Goal: Find specific page/section: Find specific page/section

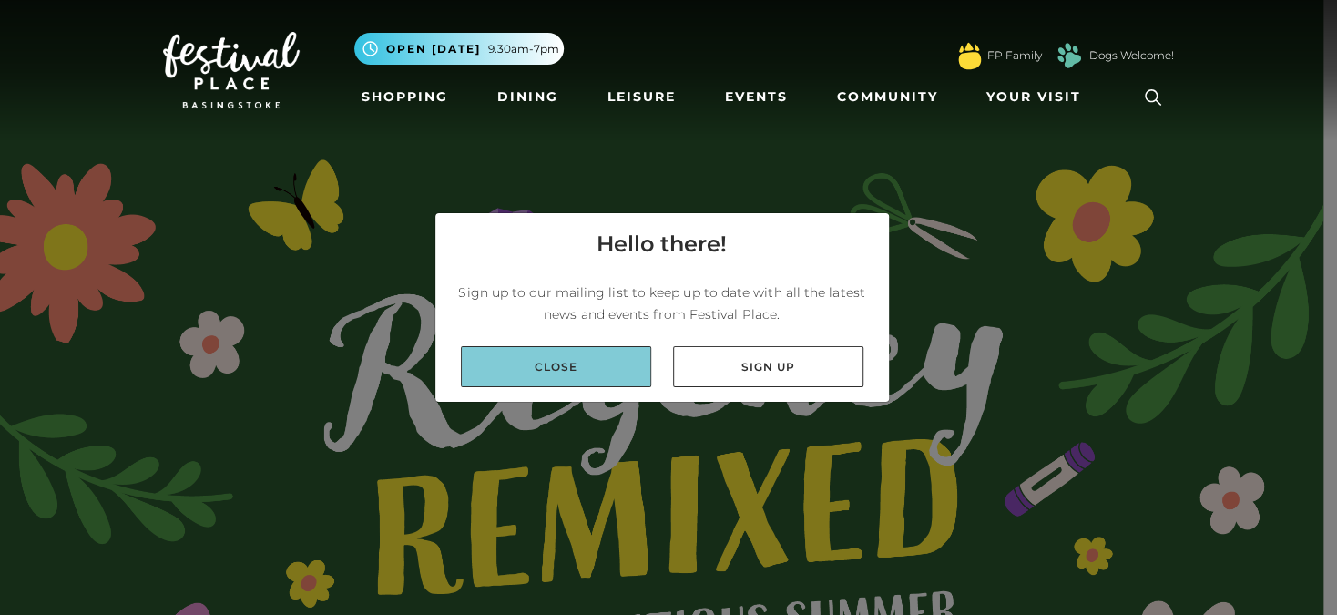
click at [586, 350] on link "Close" at bounding box center [556, 366] width 190 height 41
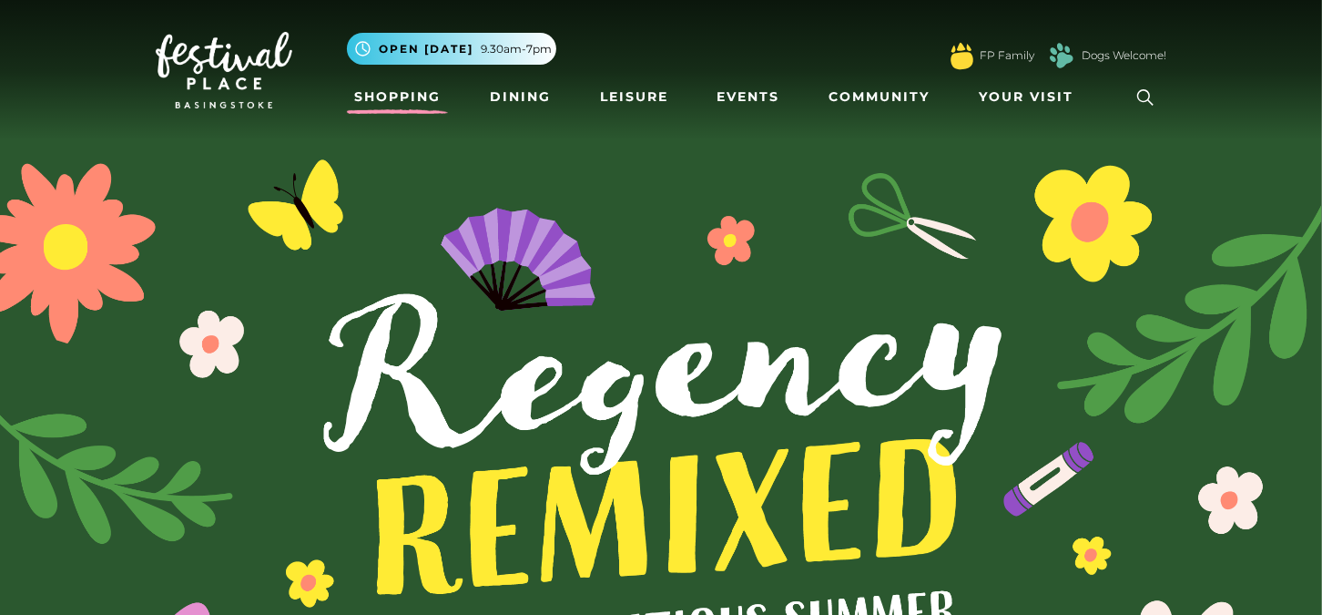
click at [408, 104] on link "Shopping" at bounding box center [397, 97] width 101 height 34
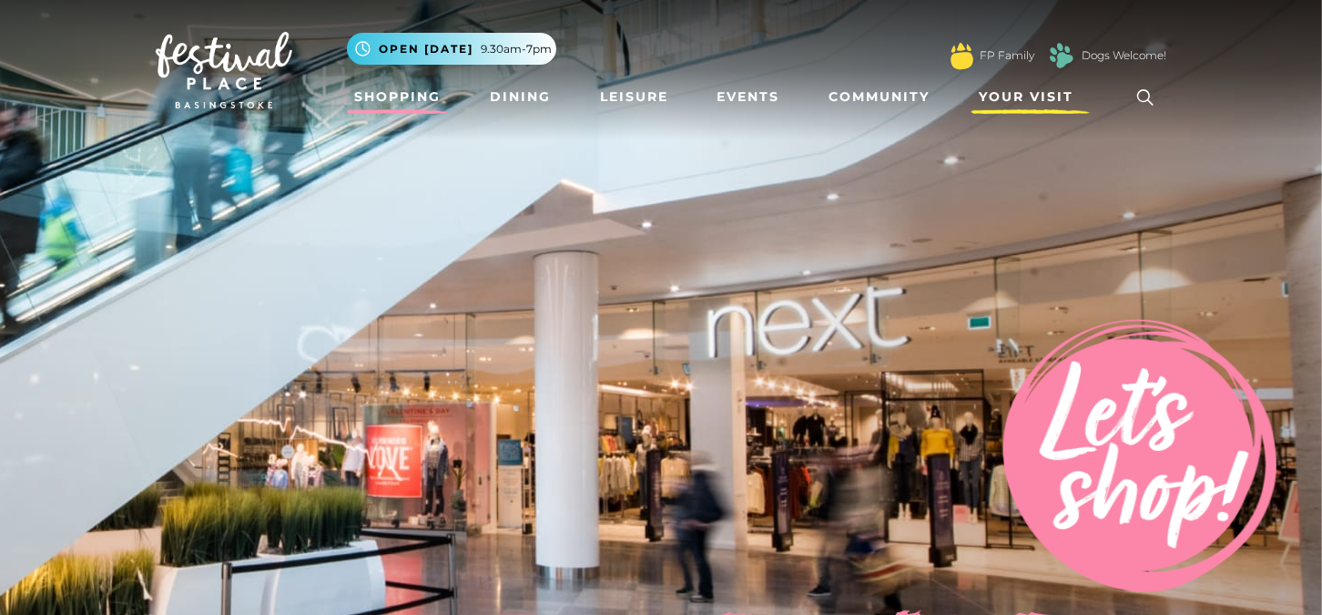
click at [1030, 93] on span "Your Visit" at bounding box center [1026, 96] width 95 height 19
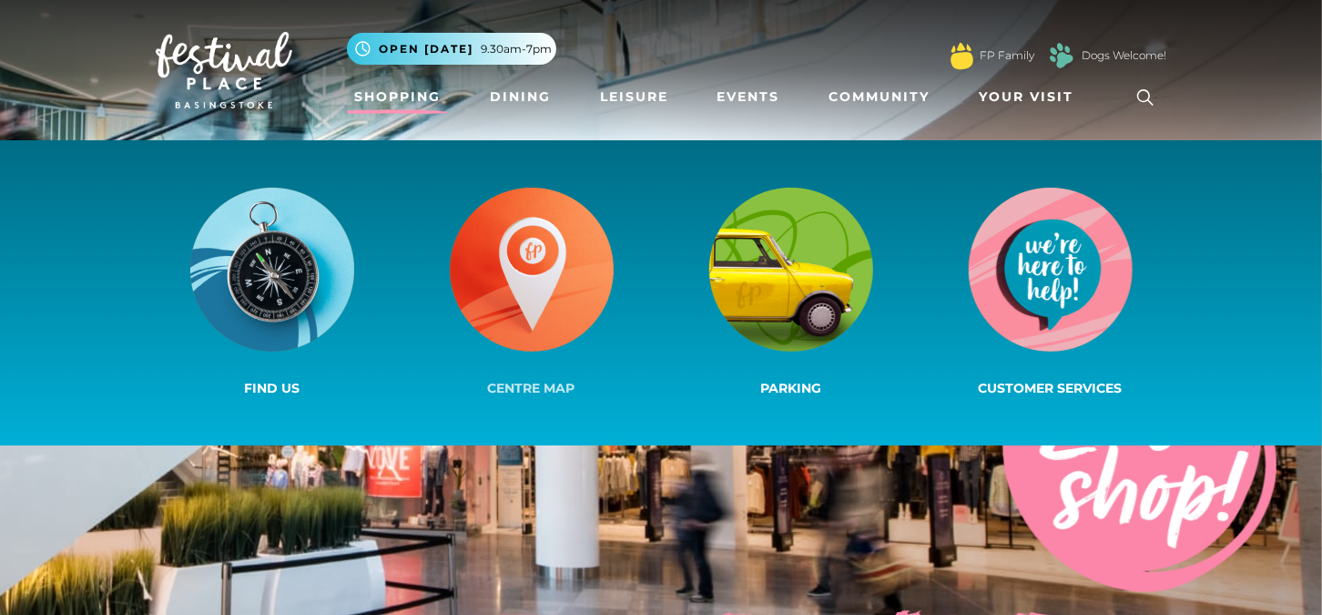
click at [544, 279] on img at bounding box center [532, 270] width 164 height 164
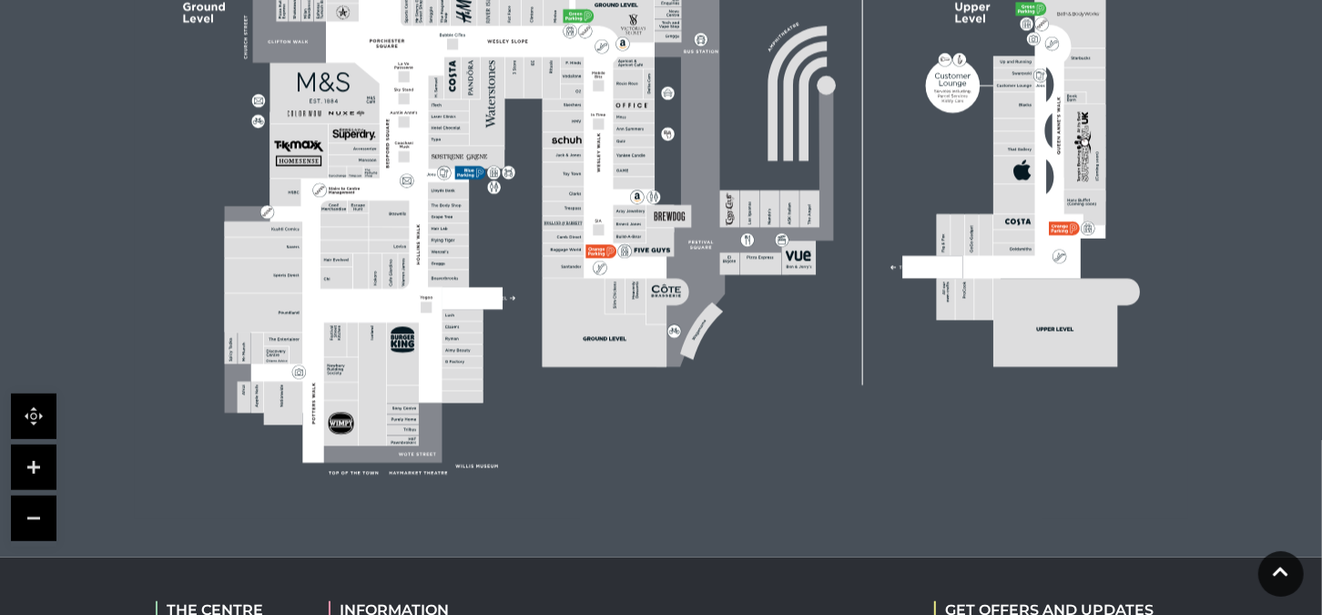
scroll to position [728, 0]
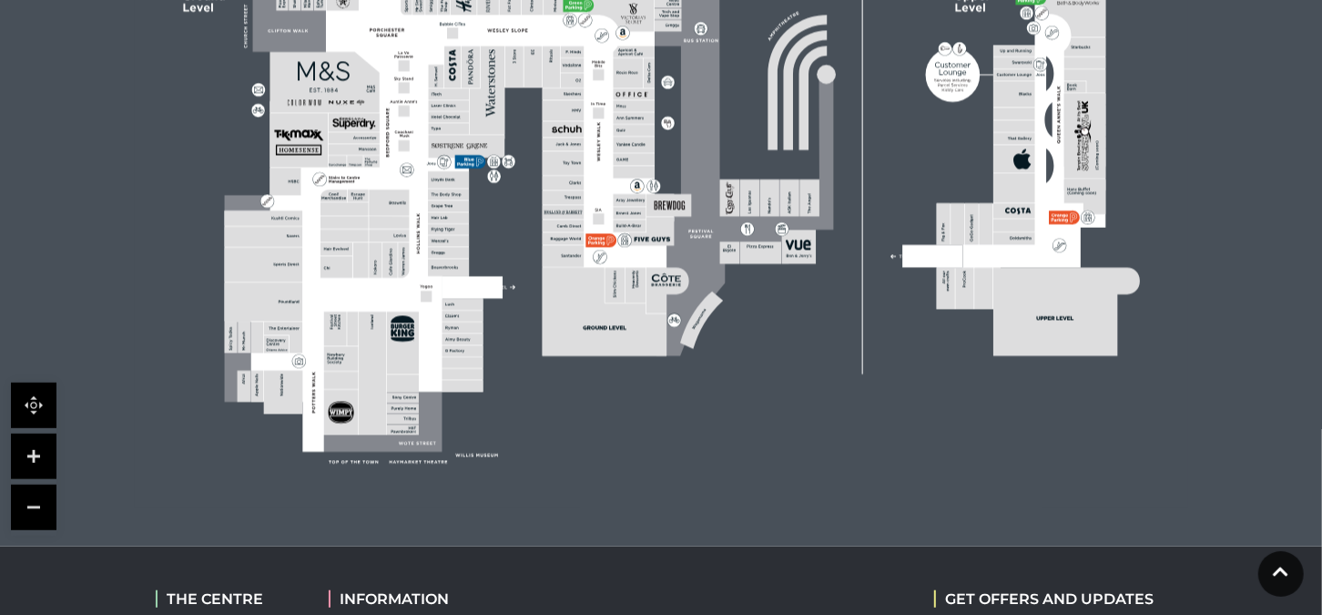
click at [23, 458] on link at bounding box center [34, 456] width 46 height 46
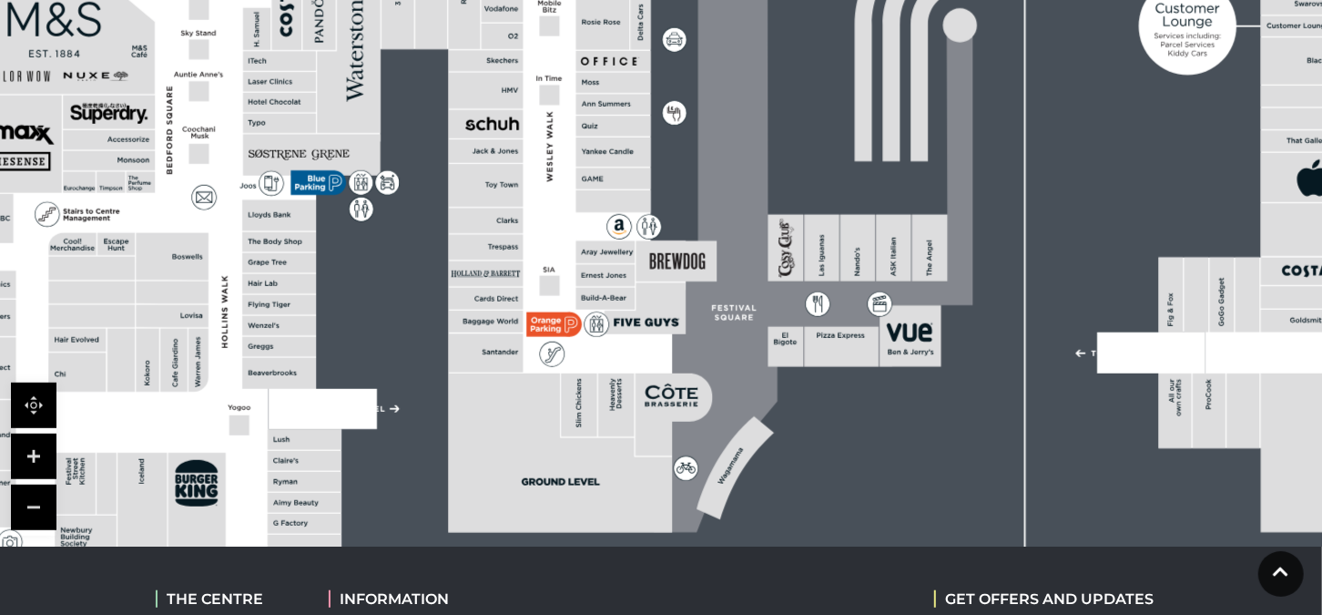
click at [23, 458] on link at bounding box center [34, 456] width 46 height 46
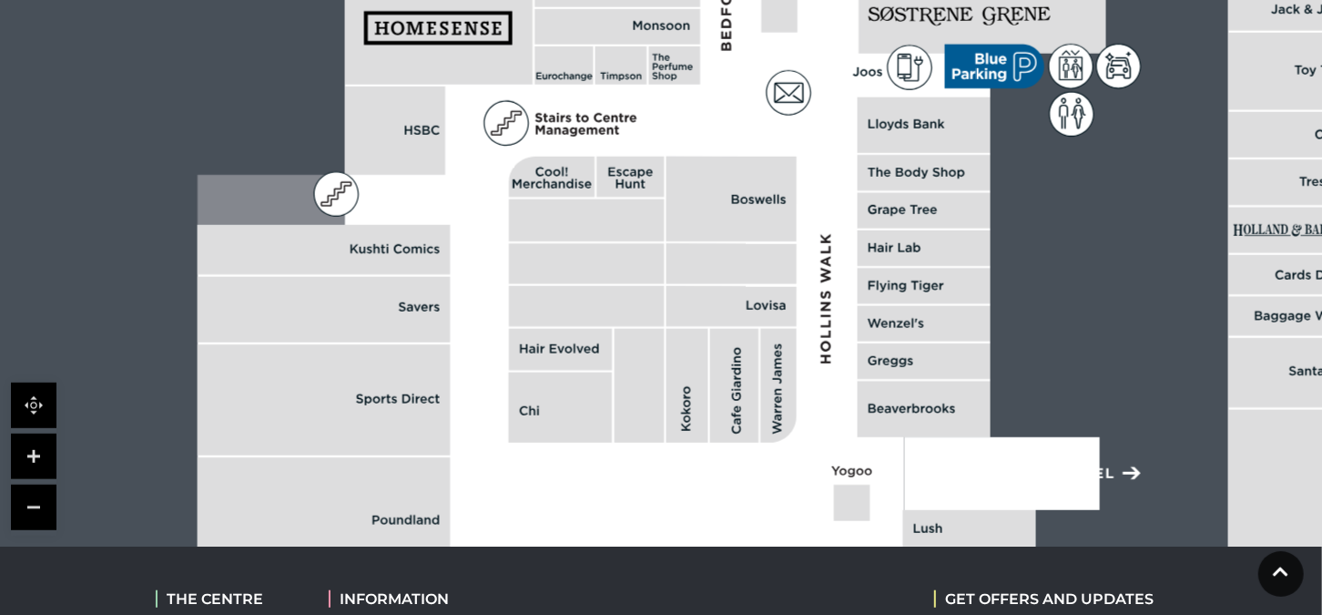
drag, startPoint x: 323, startPoint y: 376, endPoint x: 1280, endPoint y: 222, distance: 969.2
click at [1280, 222] on rect at bounding box center [1295, 231] width 135 height 46
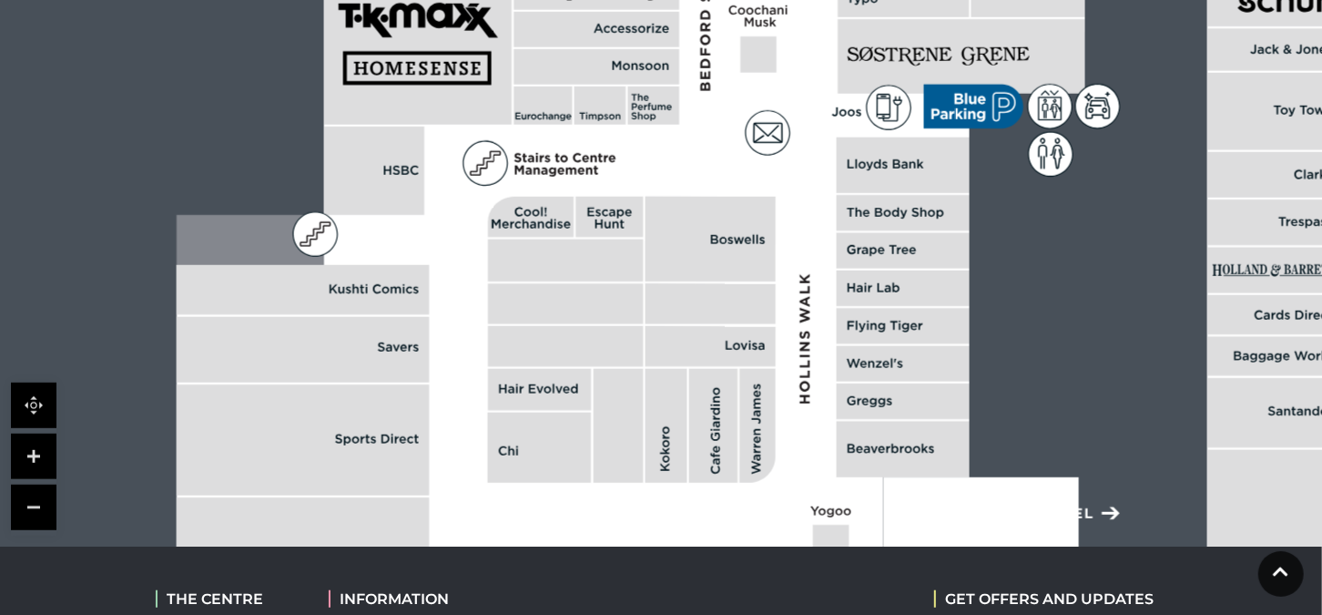
drag, startPoint x: 991, startPoint y: 438, endPoint x: 965, endPoint y: 481, distance: 50.3
click at [965, 481] on rect at bounding box center [981, 513] width 196 height 73
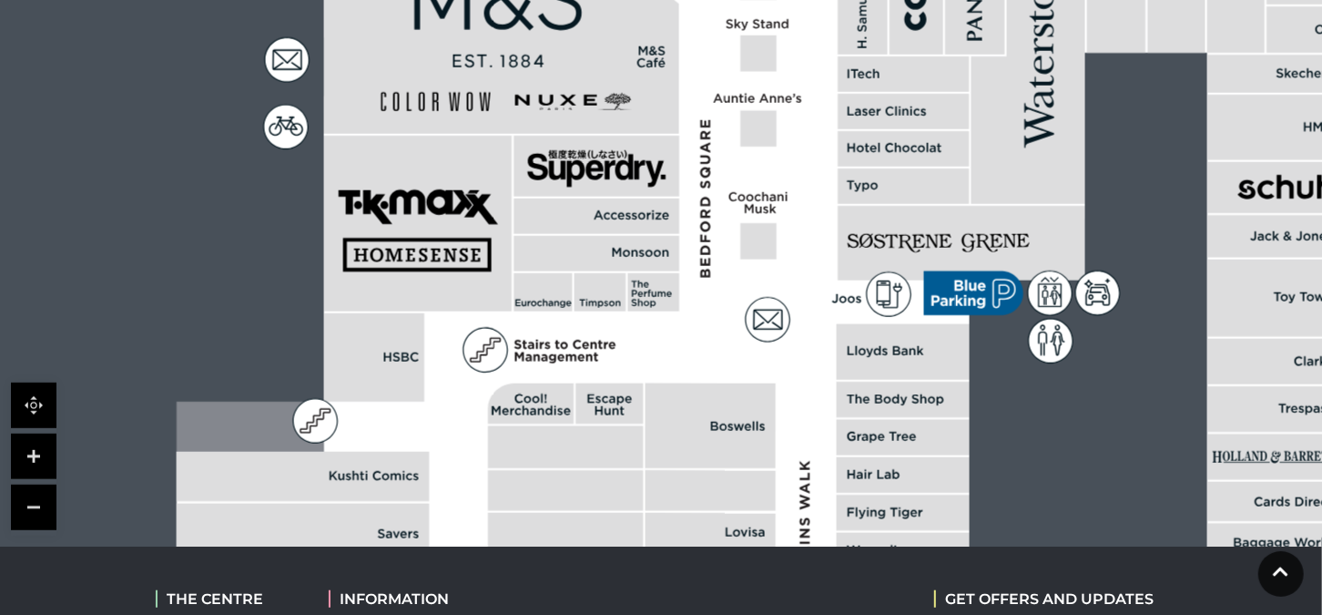
drag, startPoint x: 980, startPoint y: 146, endPoint x: 979, endPoint y: 335, distance: 189.4
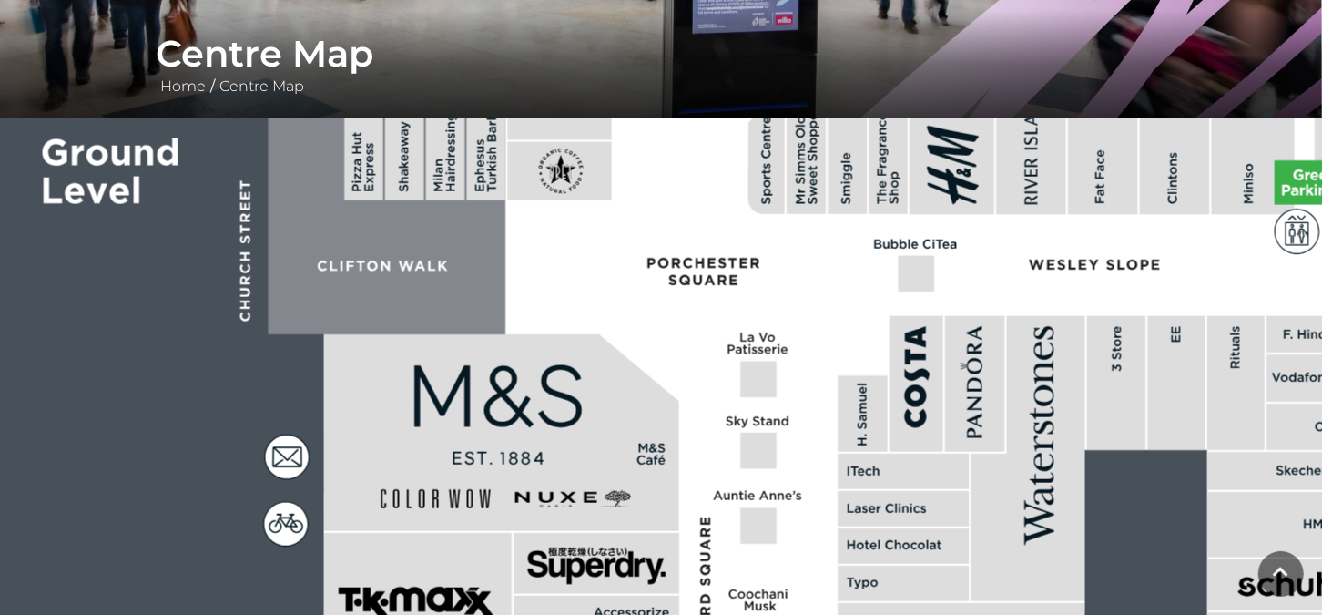
scroll to position [0, 0]
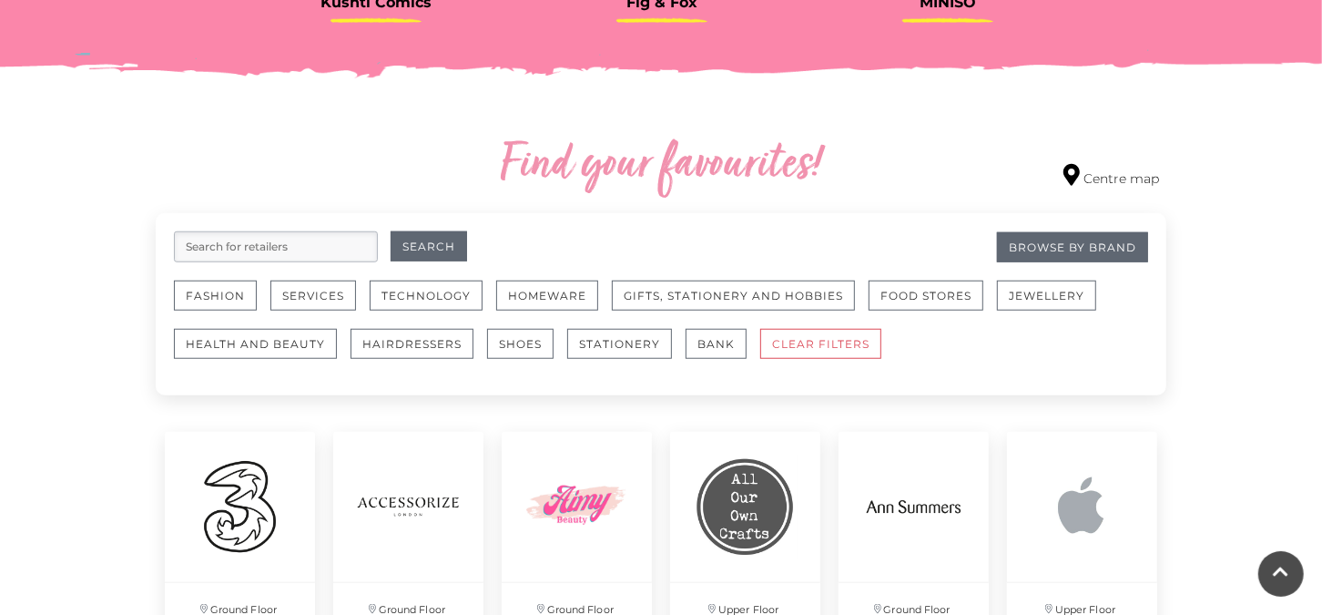
scroll to position [920, 0]
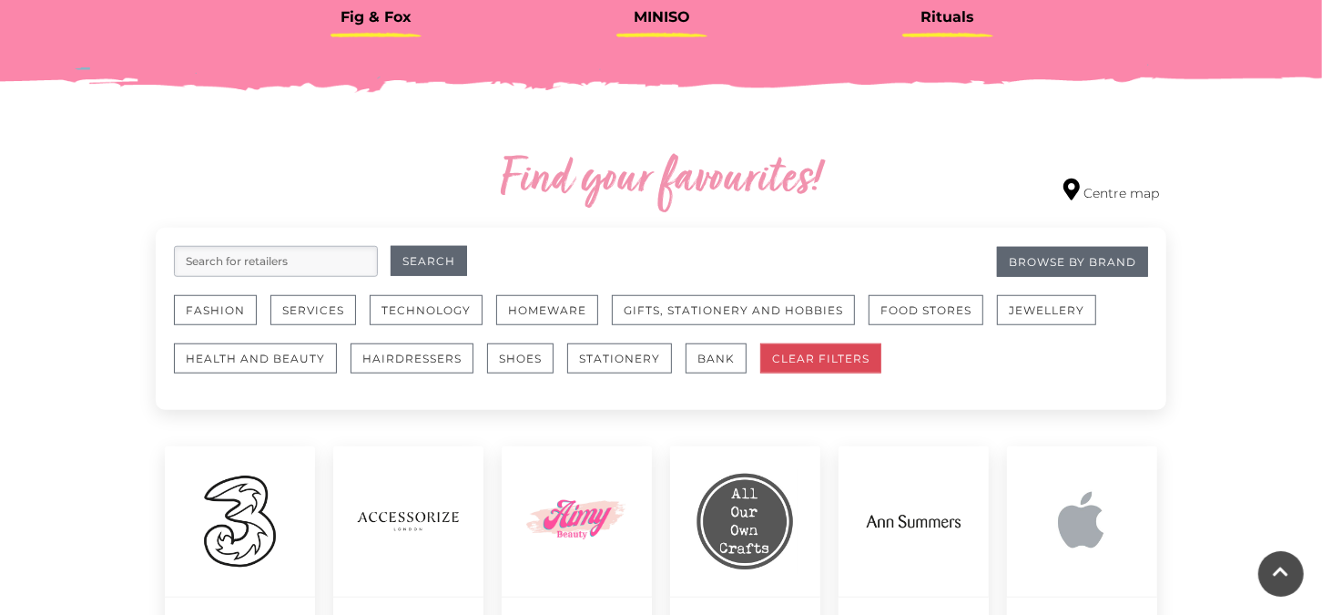
click at [813, 358] on button "CLEAR FILTERS" at bounding box center [820, 358] width 121 height 30
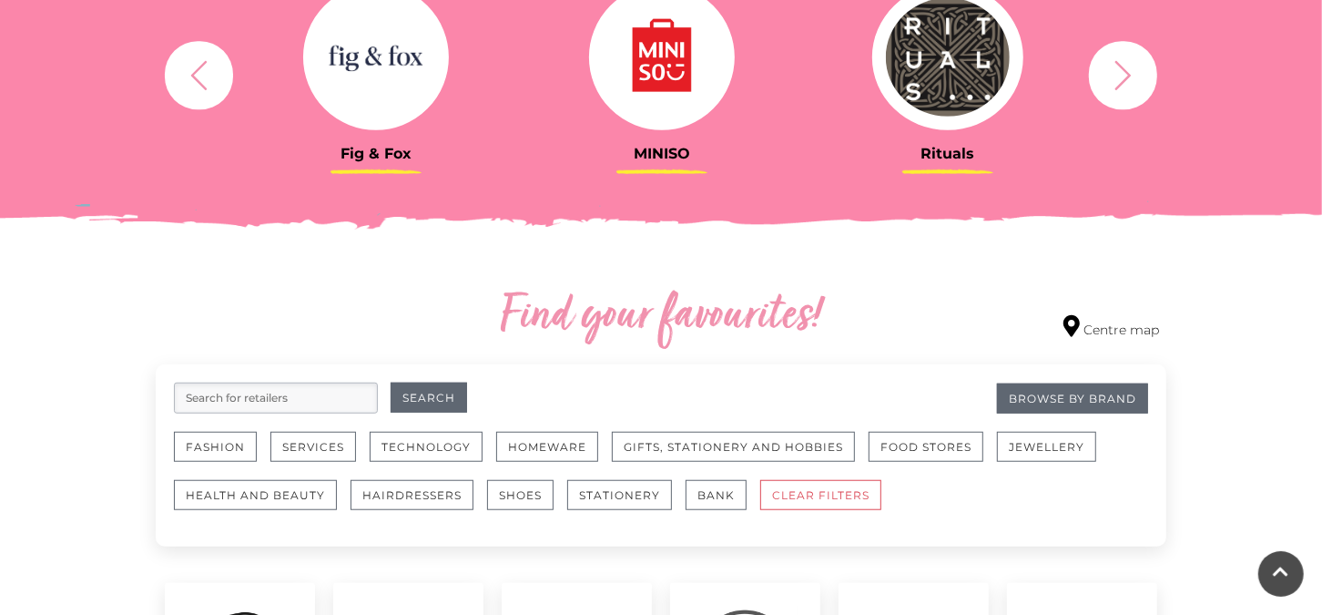
scroll to position [819, 0]
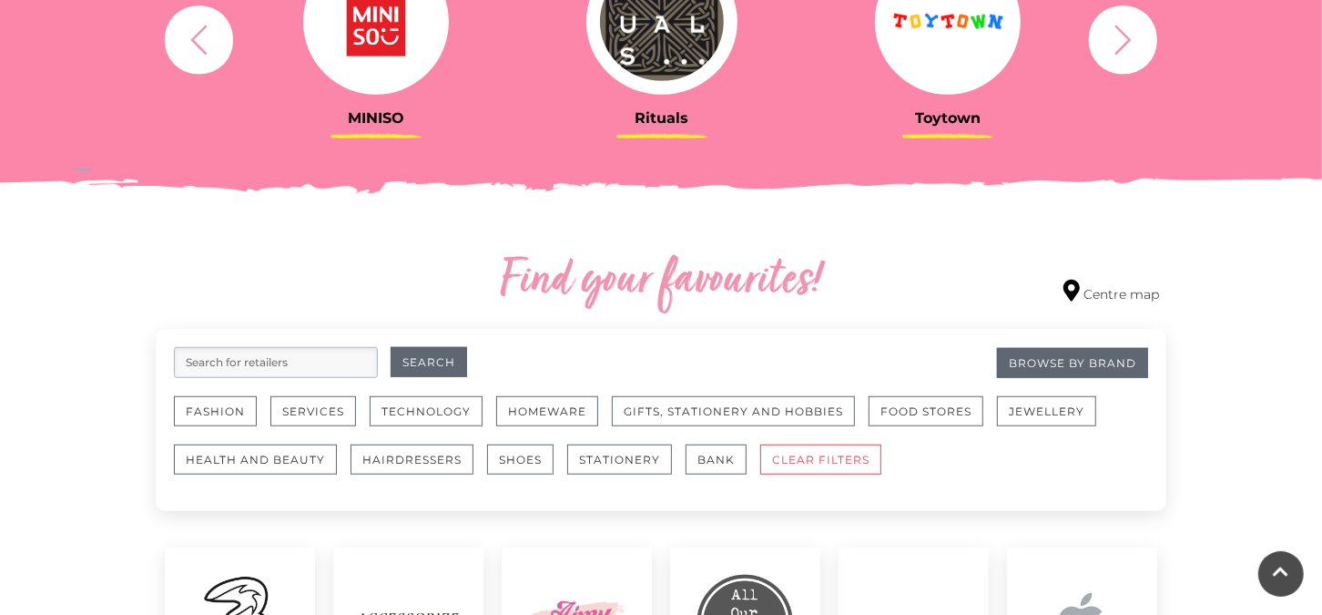
click at [282, 361] on input "search" at bounding box center [276, 362] width 204 height 31
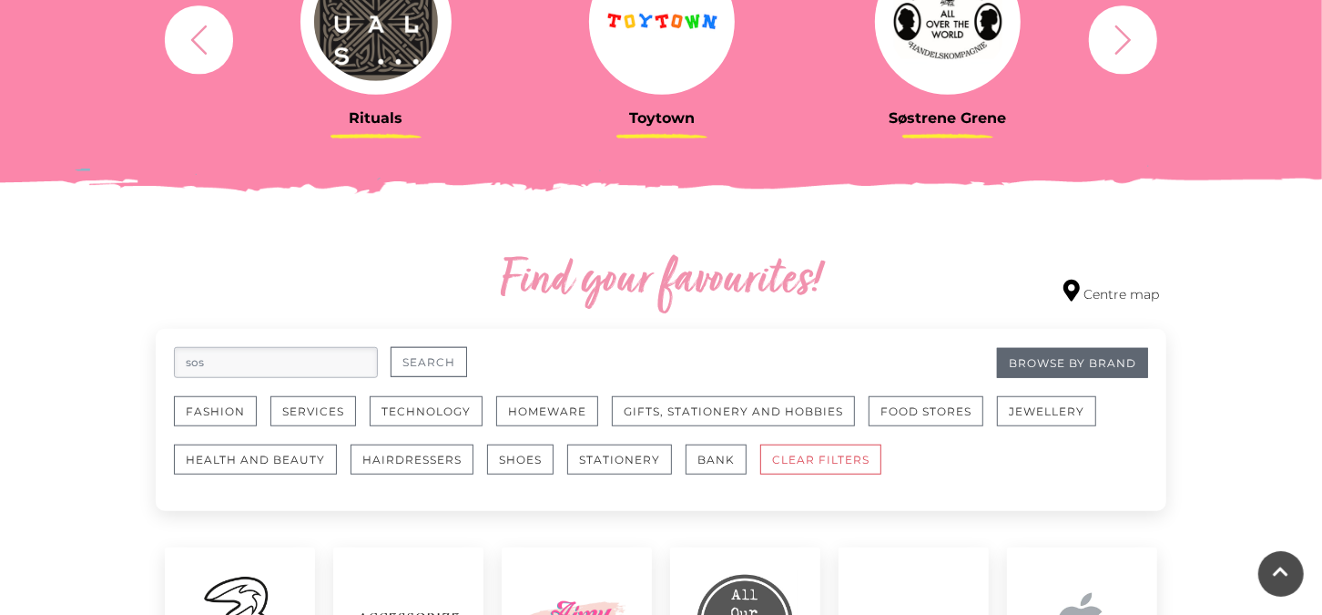
type input "sos"
click at [453, 353] on button "Search" at bounding box center [429, 362] width 76 height 30
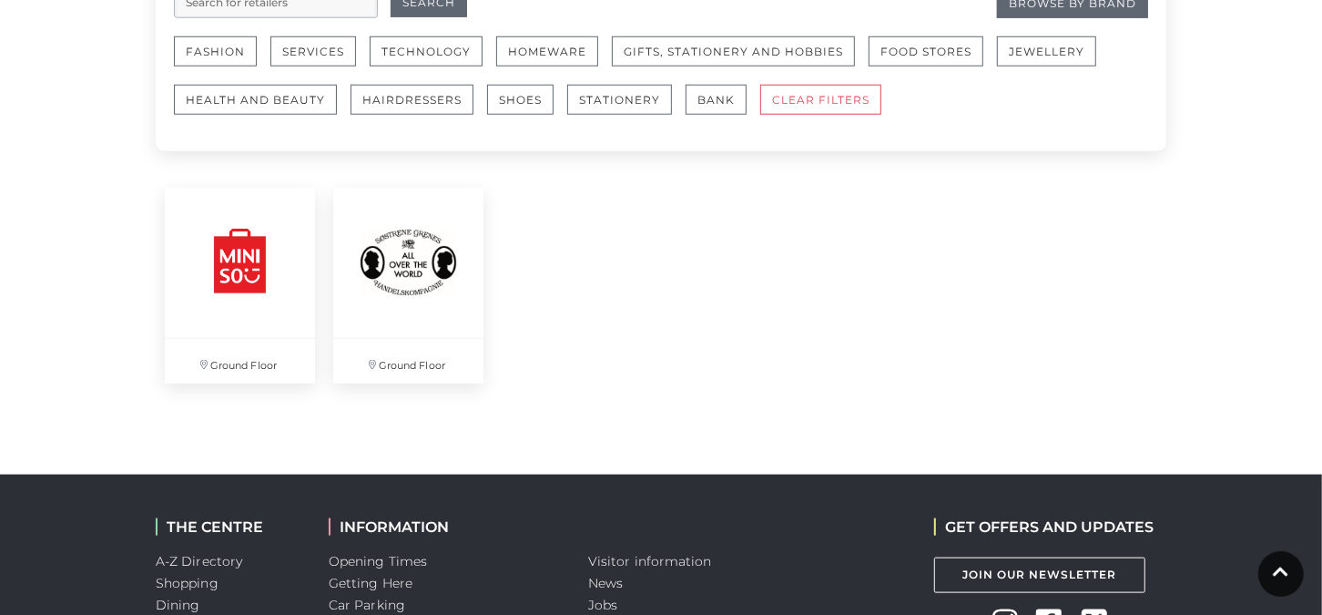
scroll to position [1184, 0]
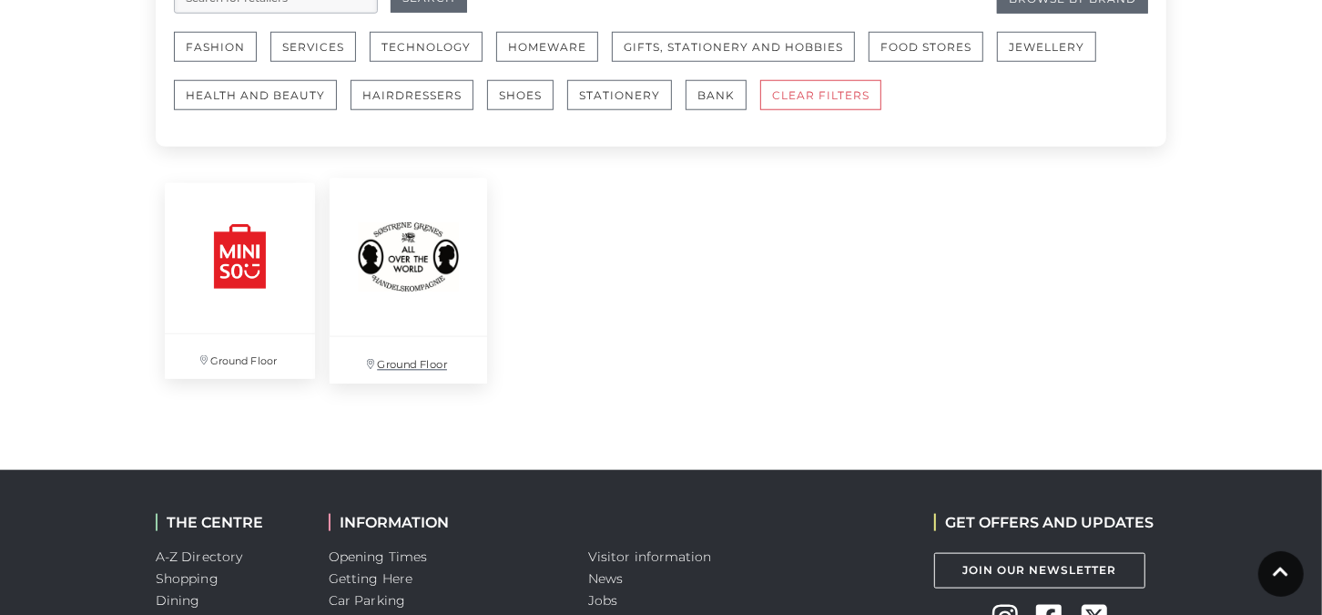
click at [409, 241] on img at bounding box center [409, 257] width 158 height 158
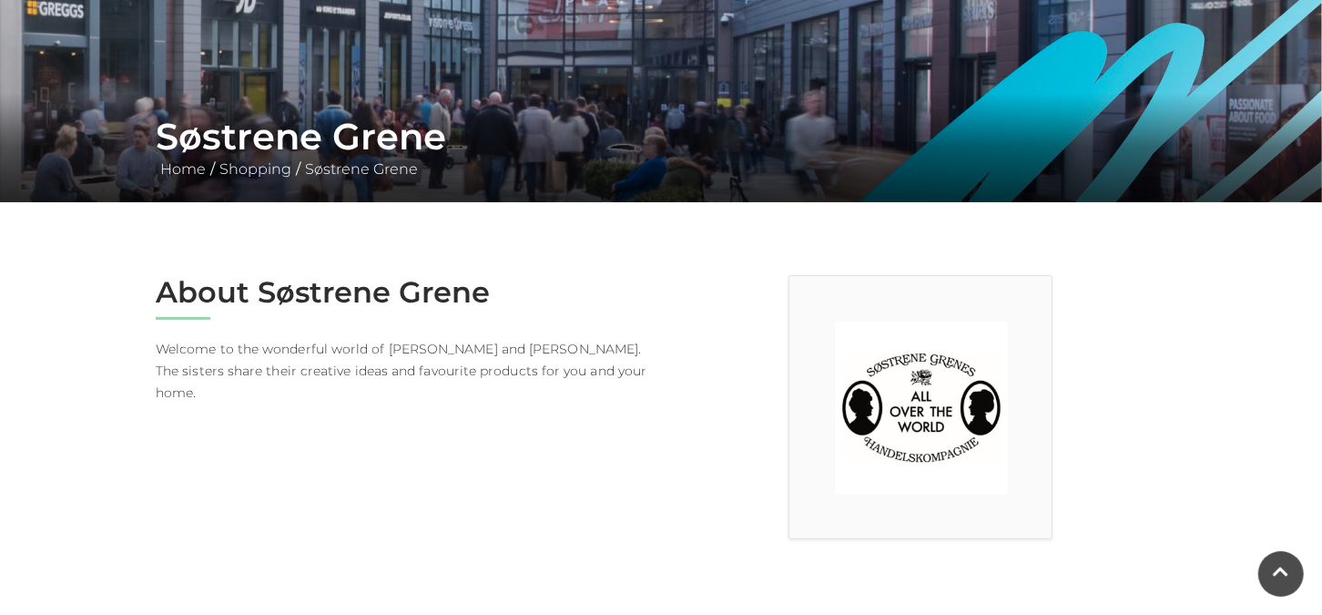
scroll to position [189, 0]
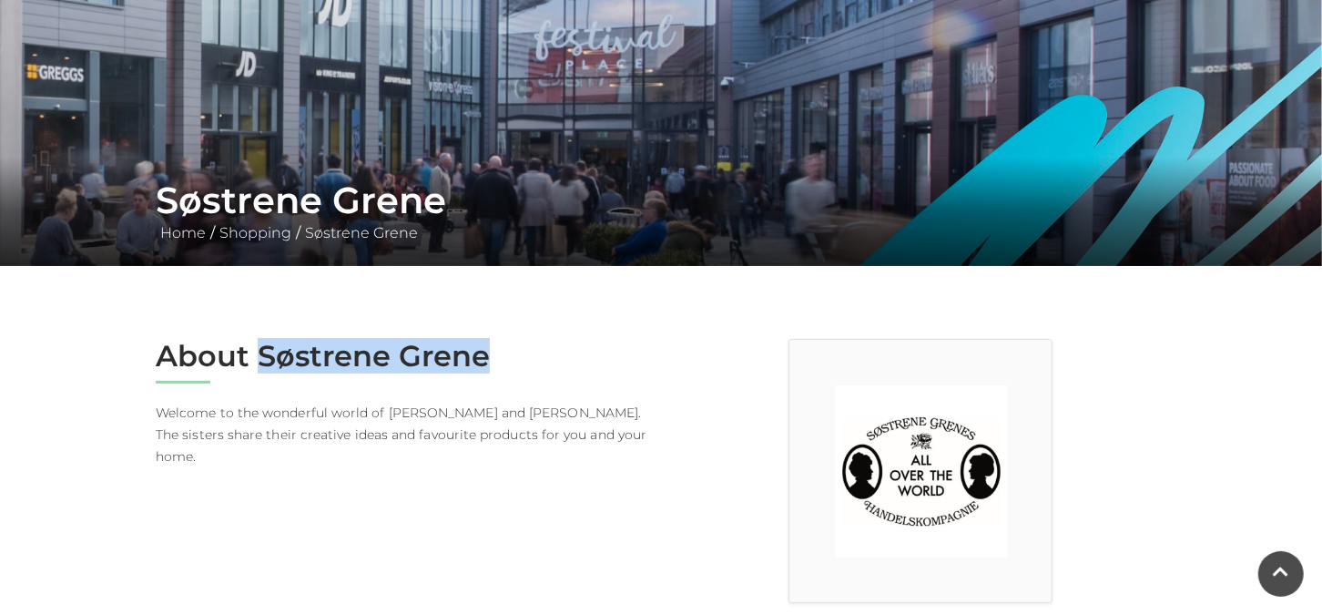
drag, startPoint x: 256, startPoint y: 359, endPoint x: 483, endPoint y: 354, distance: 227.7
click at [483, 354] on h2 "About Søstrene Grene" at bounding box center [402, 356] width 492 height 35
copy h2 "Søstrene Grene"
